Goal: Task Accomplishment & Management: Use online tool/utility

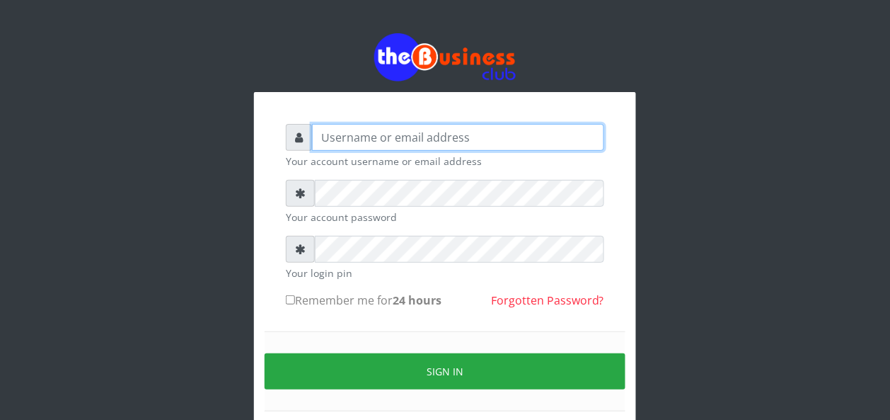
type input "BUZORSONIA"
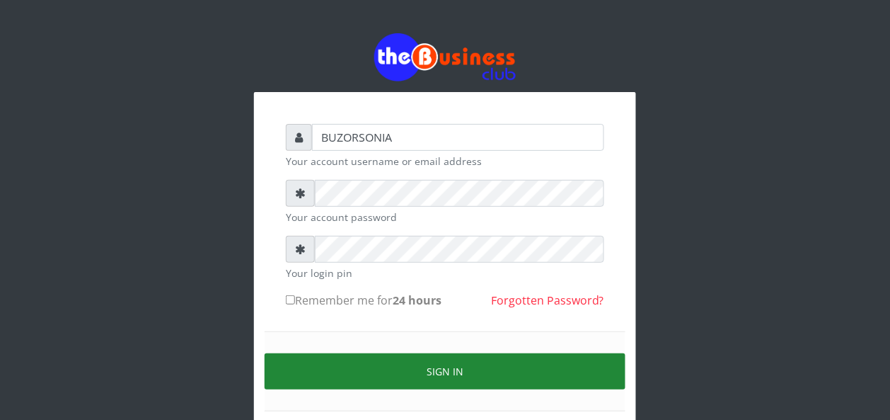
click at [423, 355] on button "Sign in" at bounding box center [445, 371] width 361 height 36
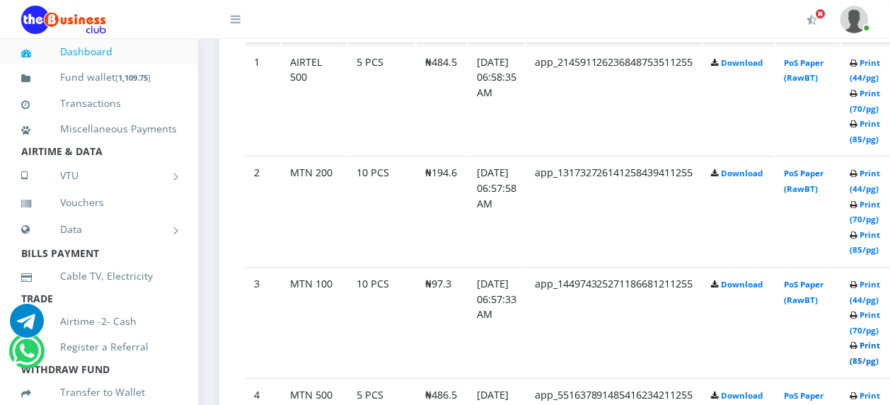
scroll to position [849, 0]
click at [881, 347] on link "Print (85/pg)" at bounding box center [866, 353] width 30 height 26
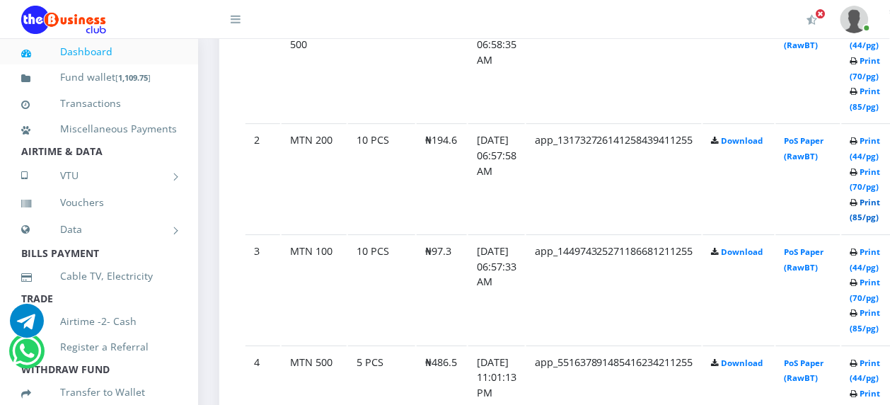
scroll to position [849, 0]
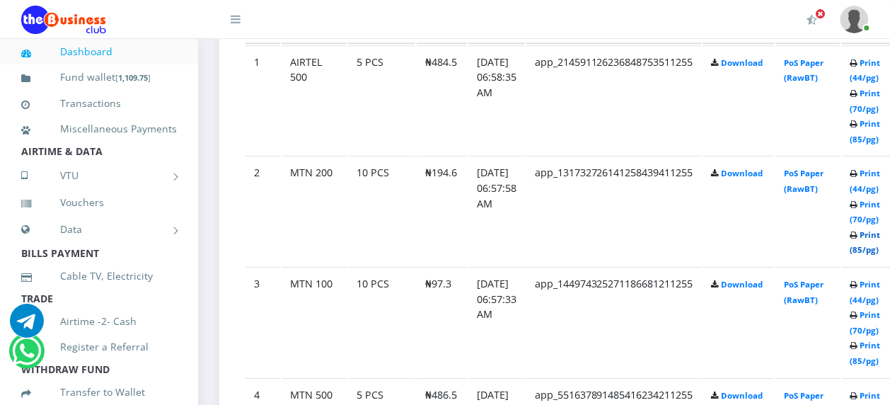
click at [881, 236] on link "Print (85/pg)" at bounding box center [866, 242] width 30 height 26
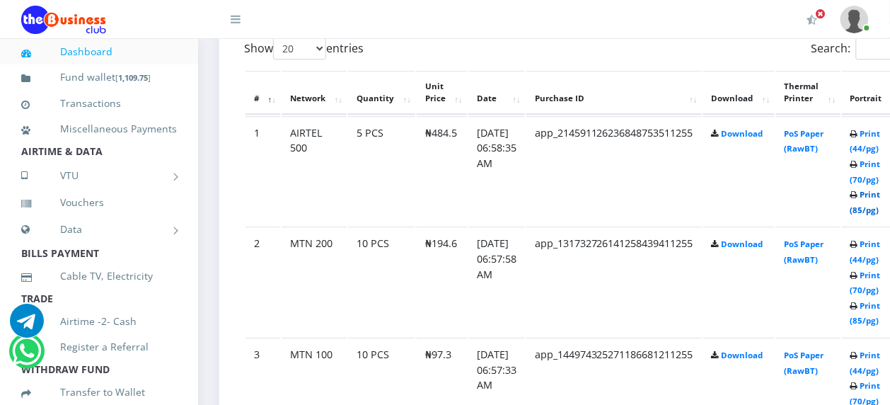
click at [881, 195] on link "Print (85/pg)" at bounding box center [866, 202] width 30 height 26
